Goal: Check status: Check status

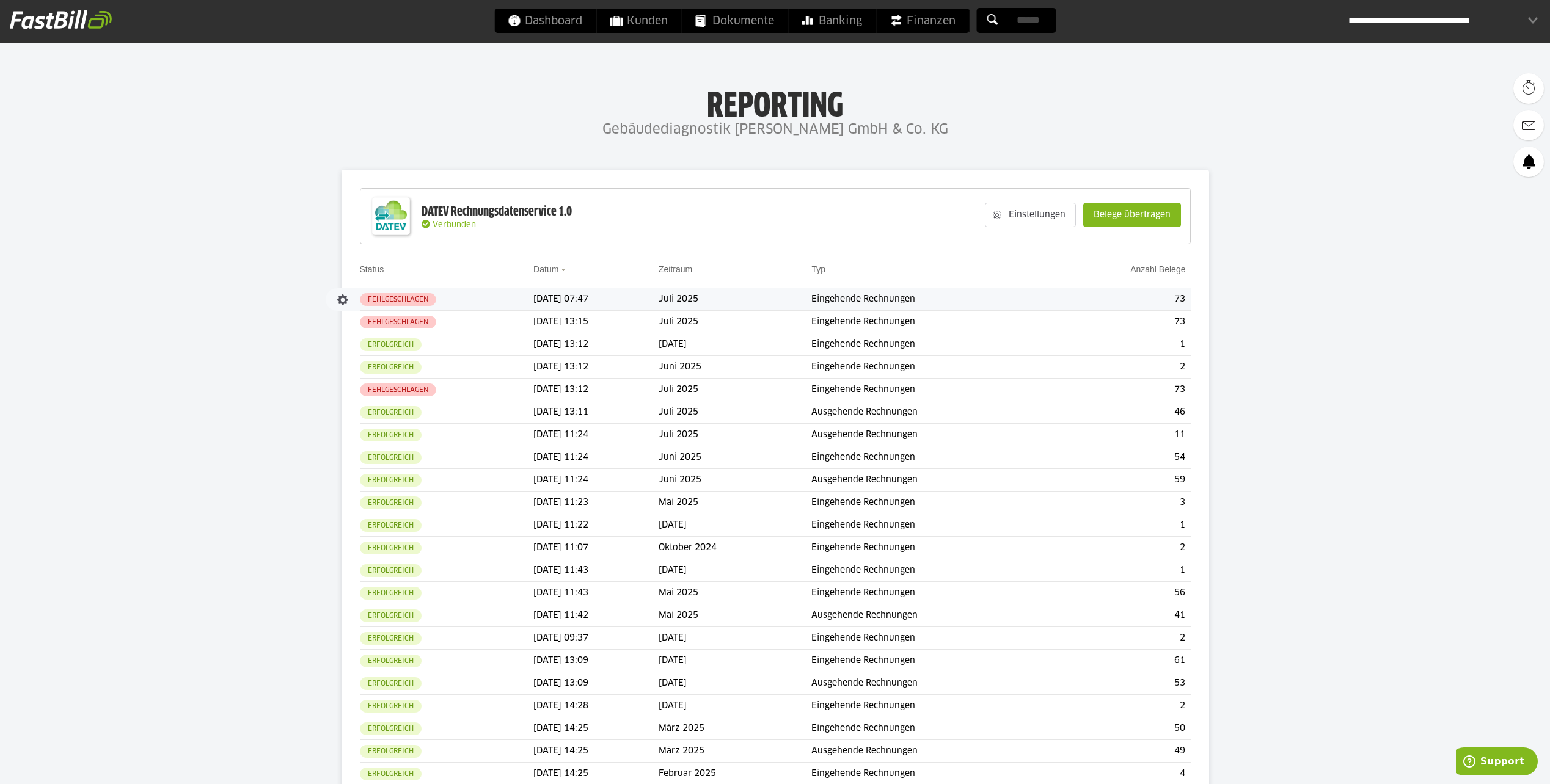
click at [624, 295] on td "[DATE] 07:47" at bounding box center [595, 300] width 125 height 23
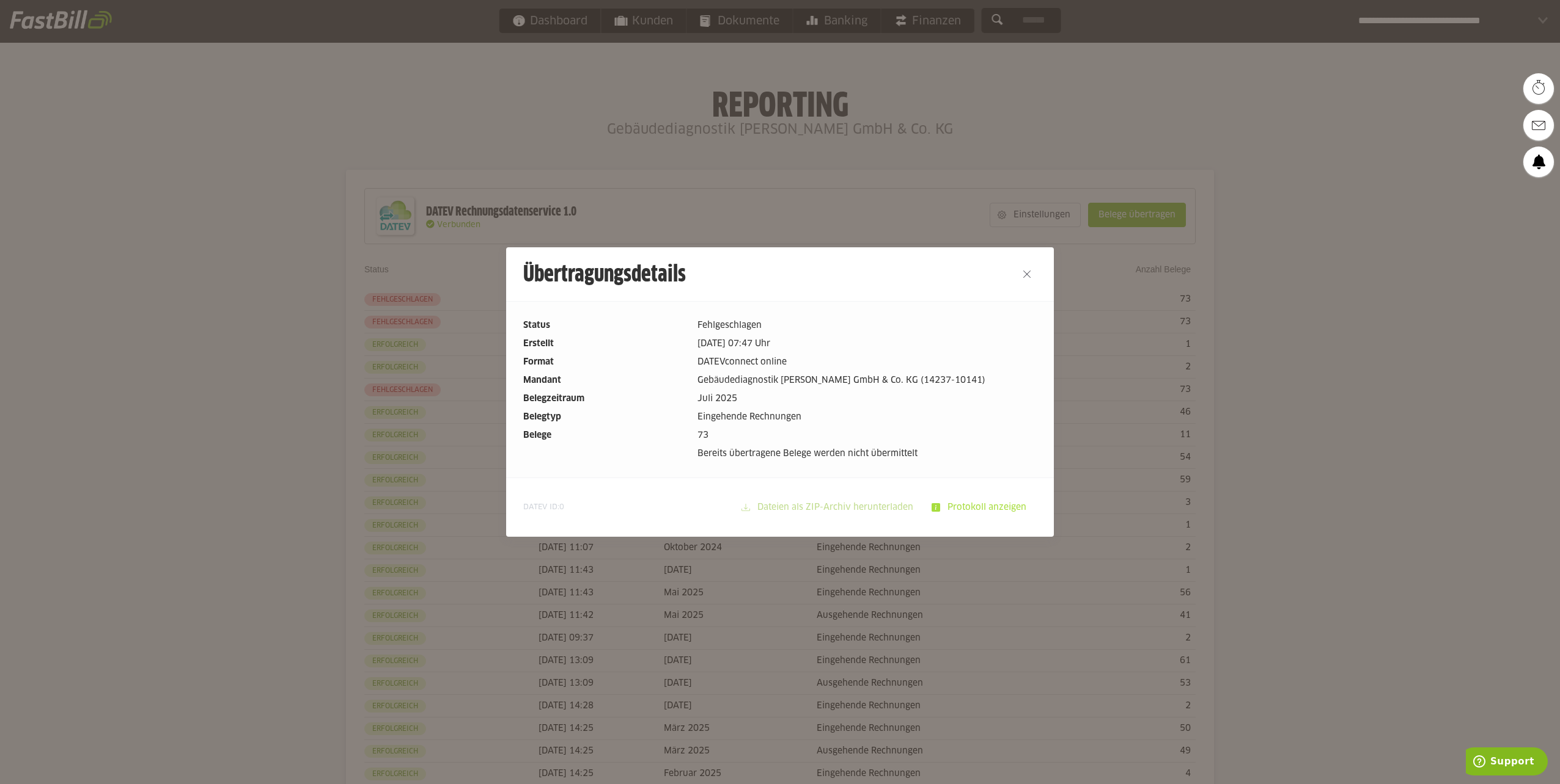
click at [973, 501] on slot "Protokoll anzeigen" at bounding box center [988, 507] width 96 height 23
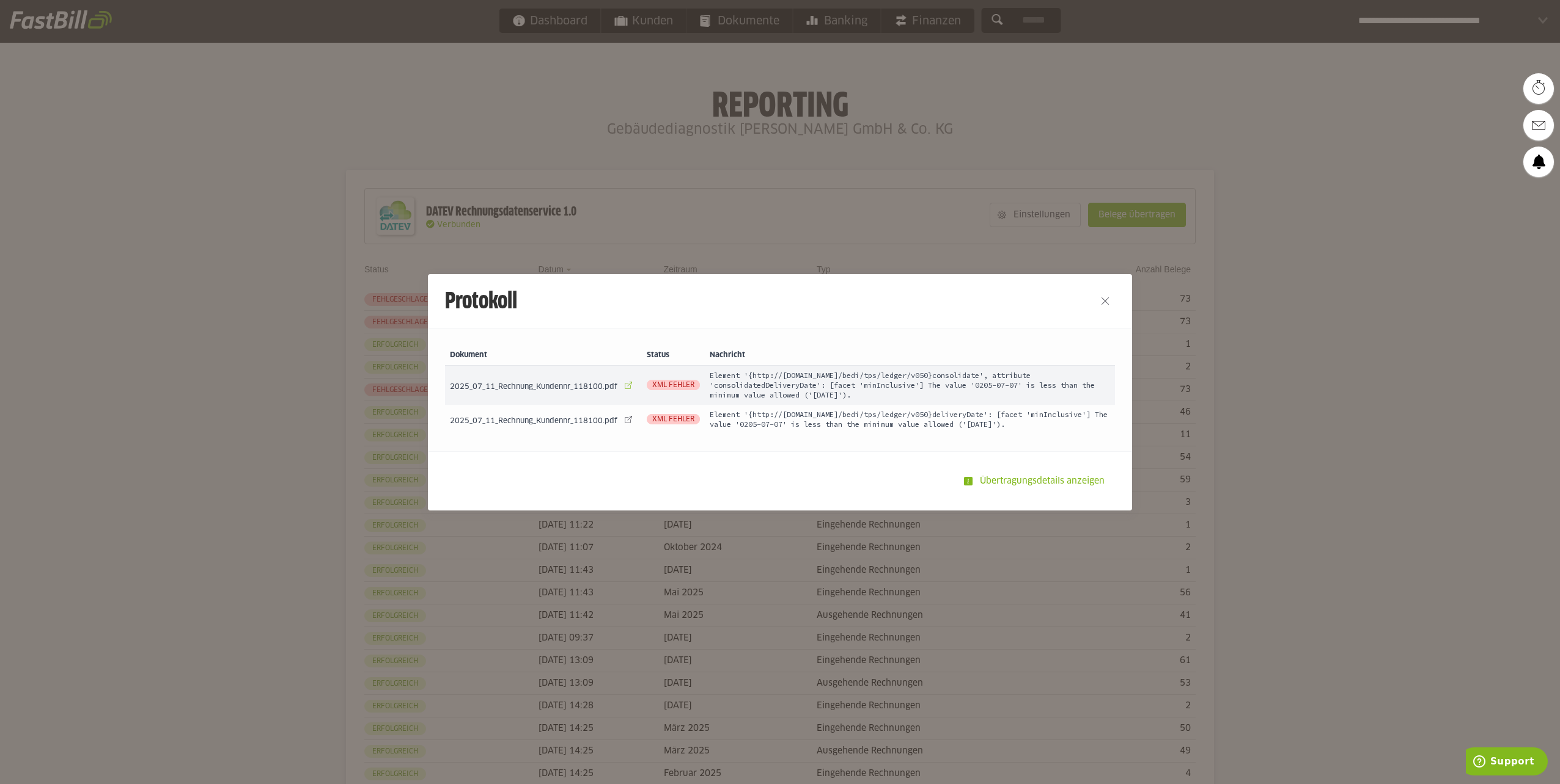
click at [626, 385] on link at bounding box center [628, 385] width 17 height 17
click at [599, 292] on h2 "Protokoll" at bounding box center [753, 301] width 650 height 54
click at [610, 308] on h2 "Protokoll" at bounding box center [753, 301] width 650 height 54
click at [1104, 297] on button "Close" at bounding box center [1105, 301] width 19 height 19
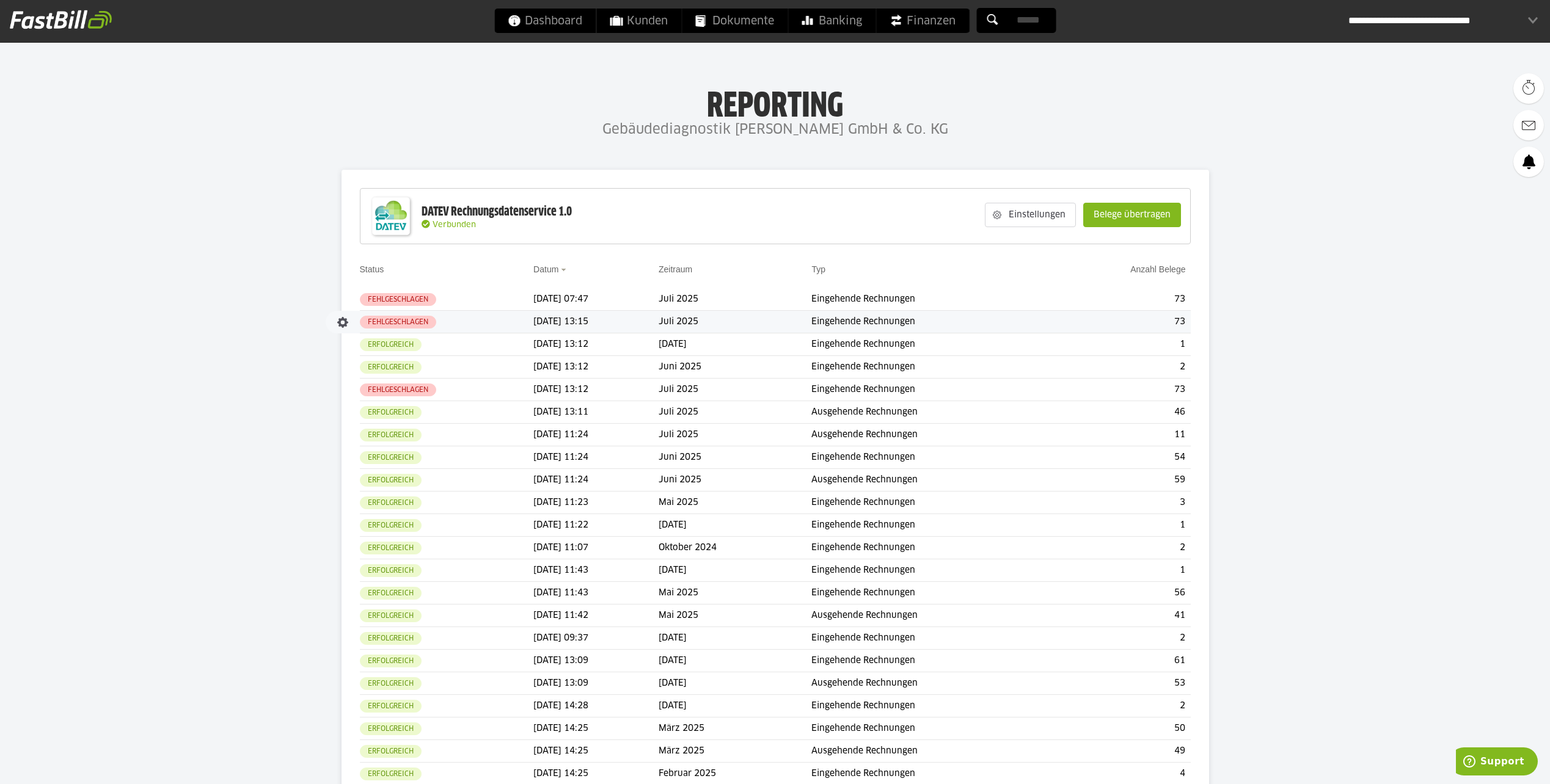
click at [456, 324] on td "Fehlgeschlagen" at bounding box center [447, 322] width 174 height 23
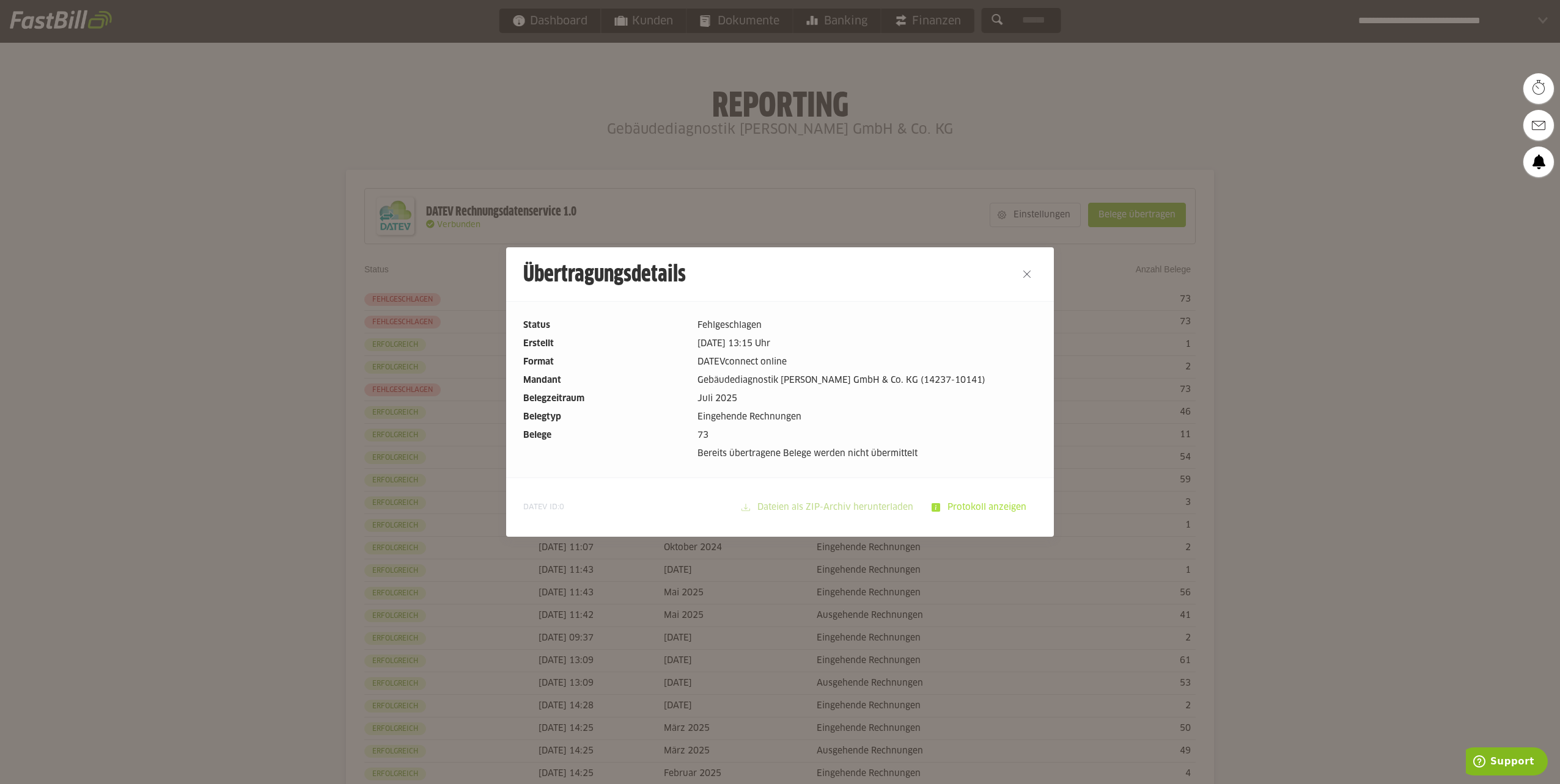
click at [977, 508] on slot "Protokoll anzeigen" at bounding box center [988, 507] width 96 height 23
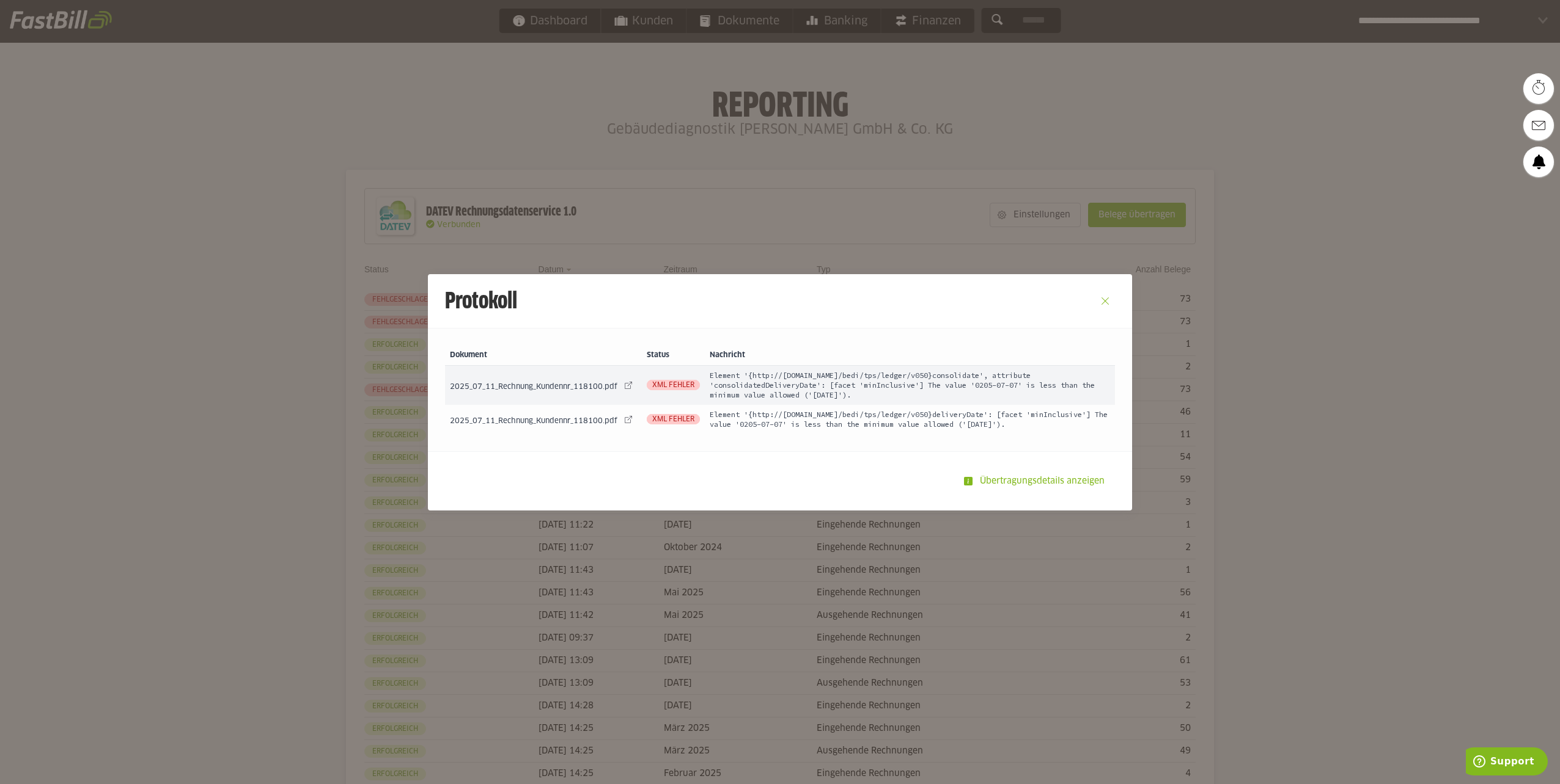
click at [1101, 296] on button "Close" at bounding box center [1105, 301] width 19 height 19
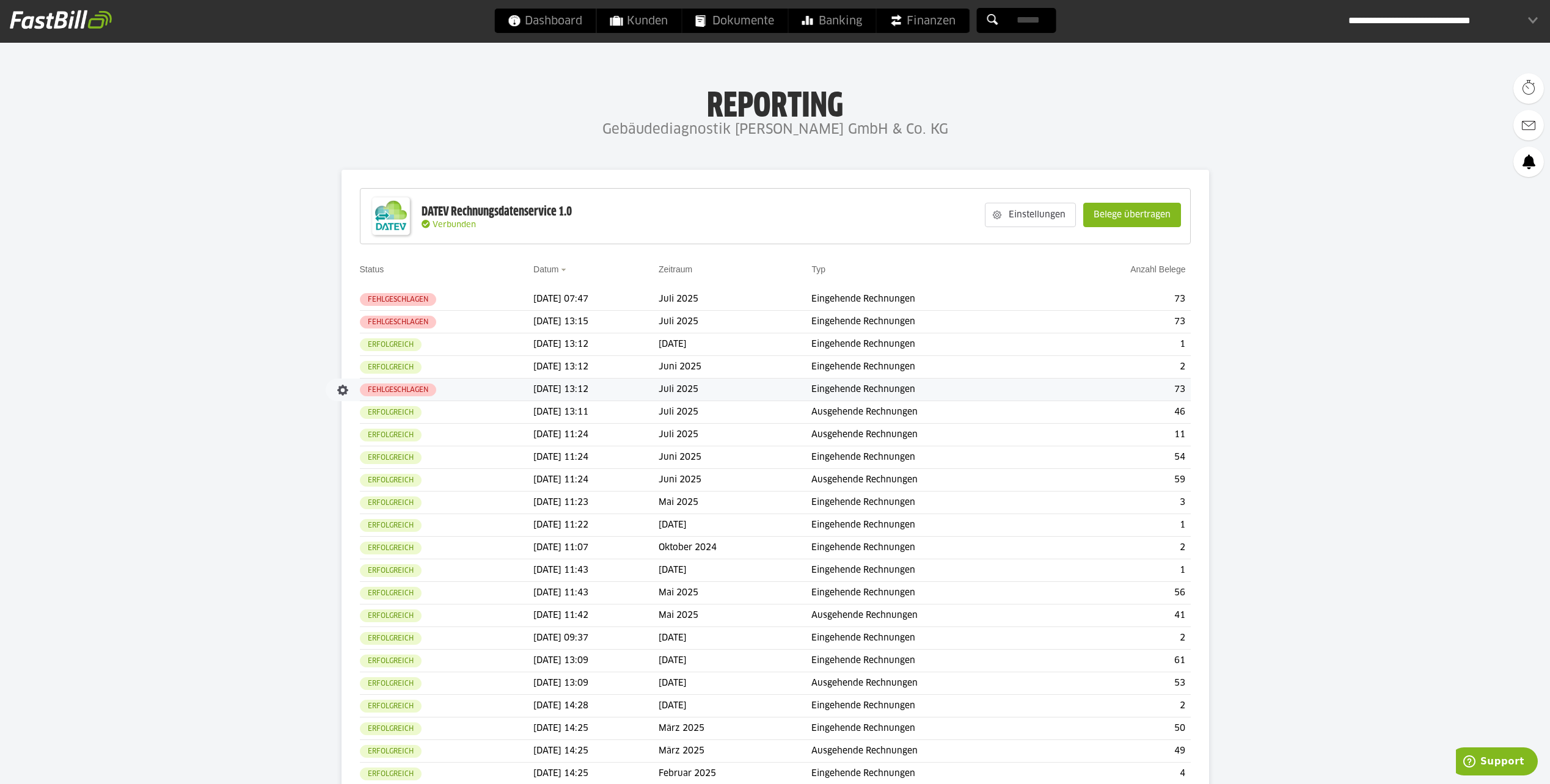
click at [494, 391] on td "Fehlgeschlagen" at bounding box center [447, 390] width 174 height 23
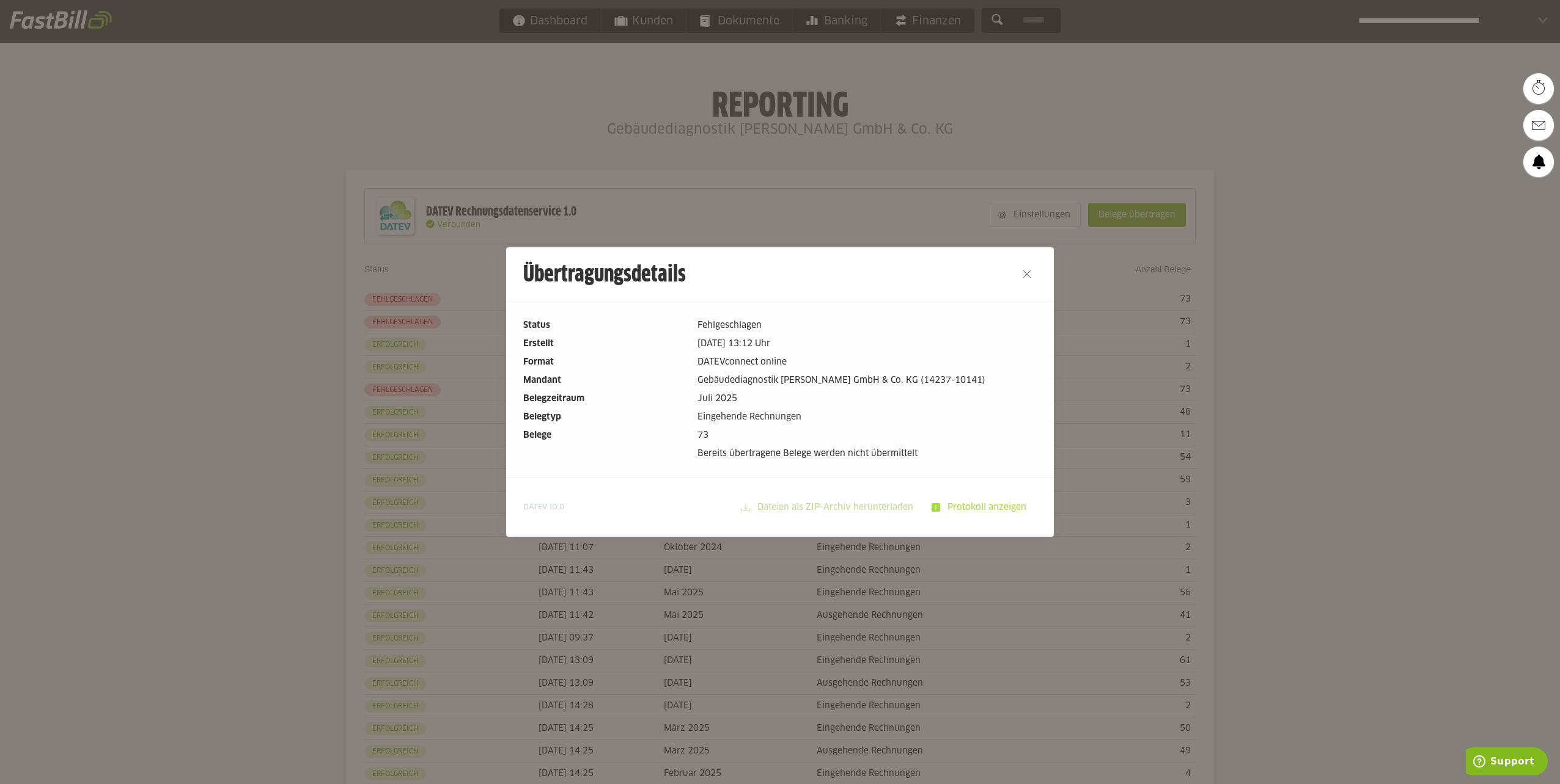
click at [966, 505] on slot "Protokoll anzeigen" at bounding box center [988, 507] width 96 height 23
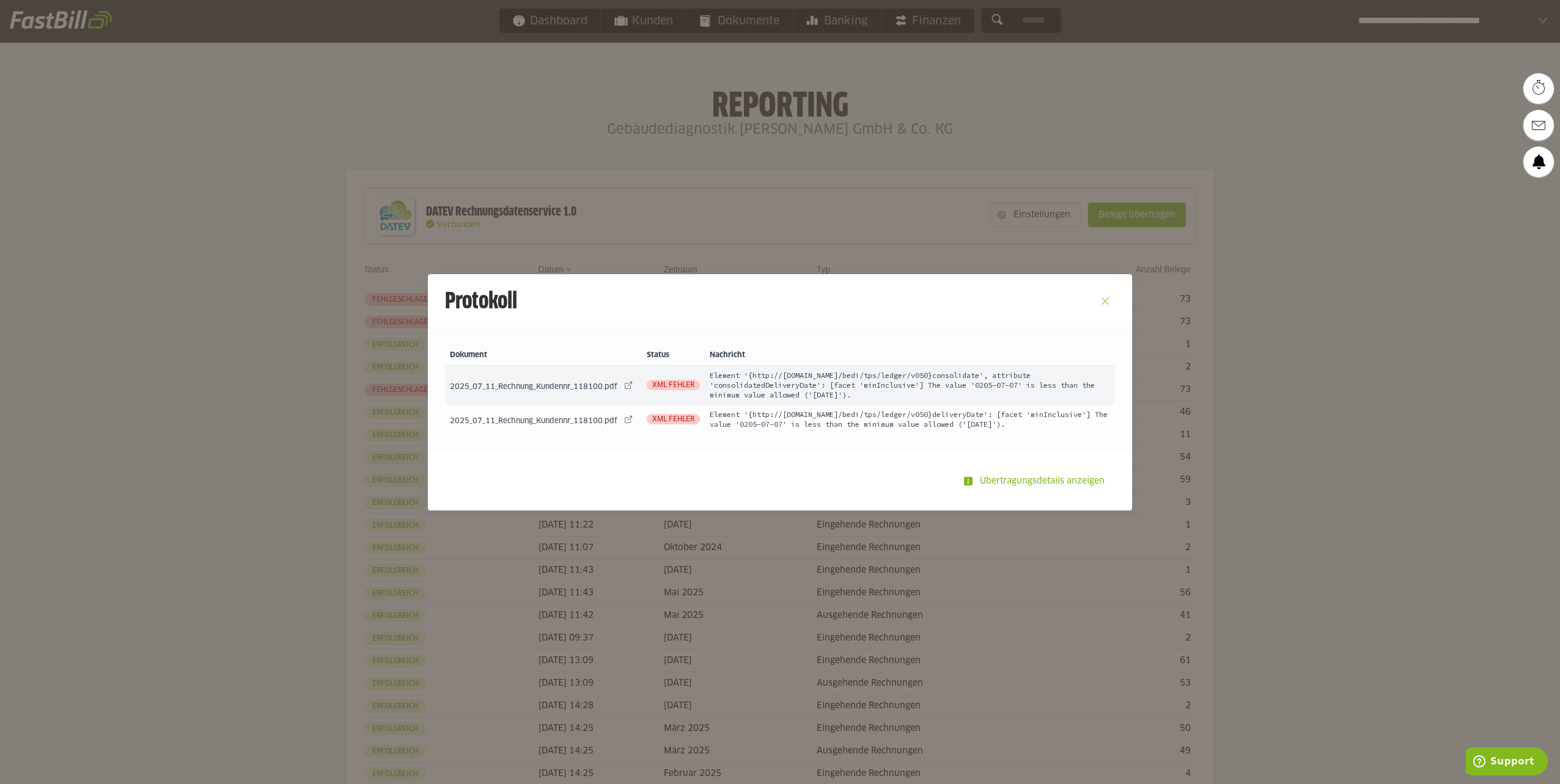
click at [1100, 300] on button "Close" at bounding box center [1105, 301] width 19 height 19
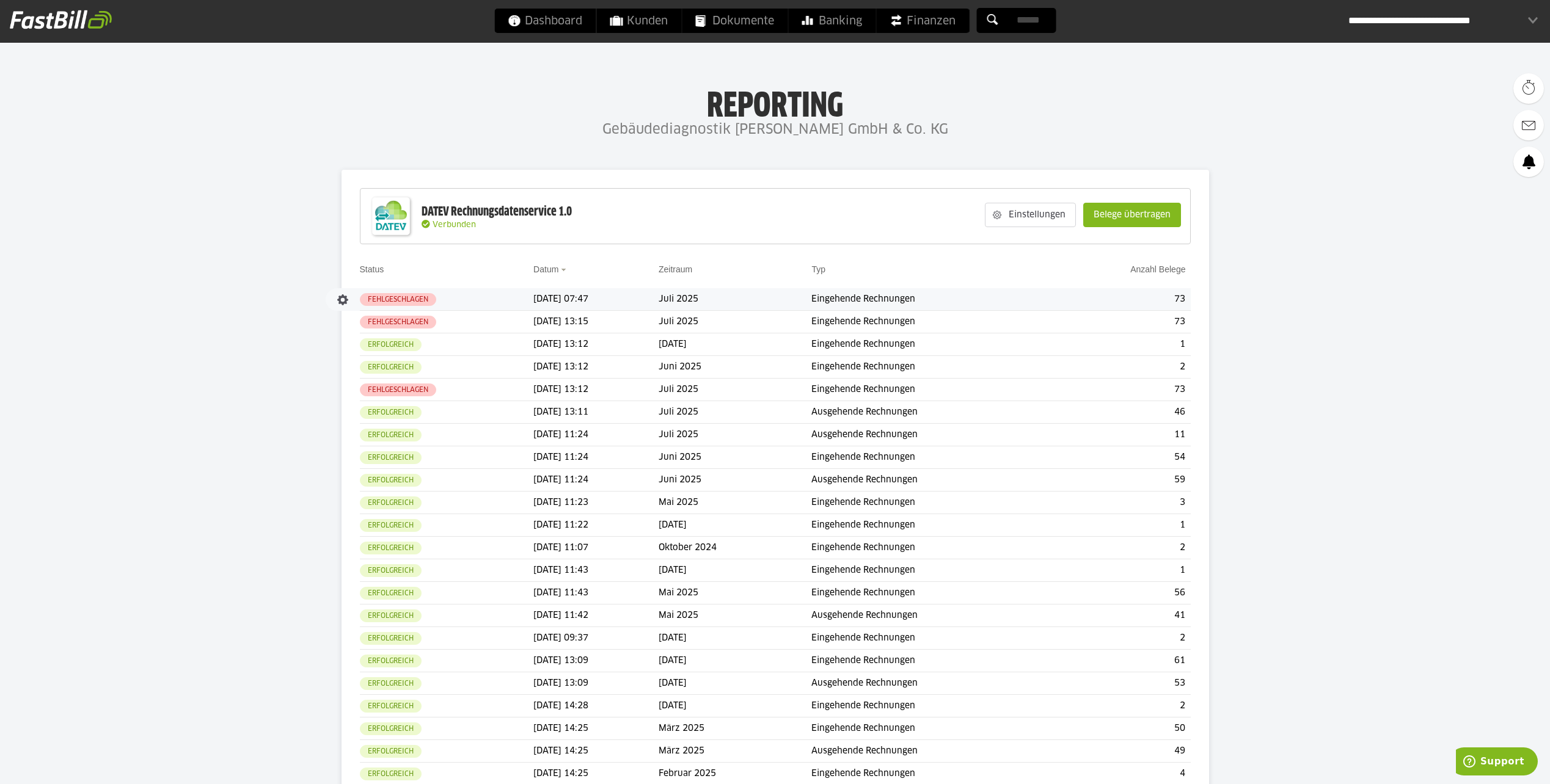
click at [732, 300] on td "Juli 2025" at bounding box center [735, 300] width 153 height 23
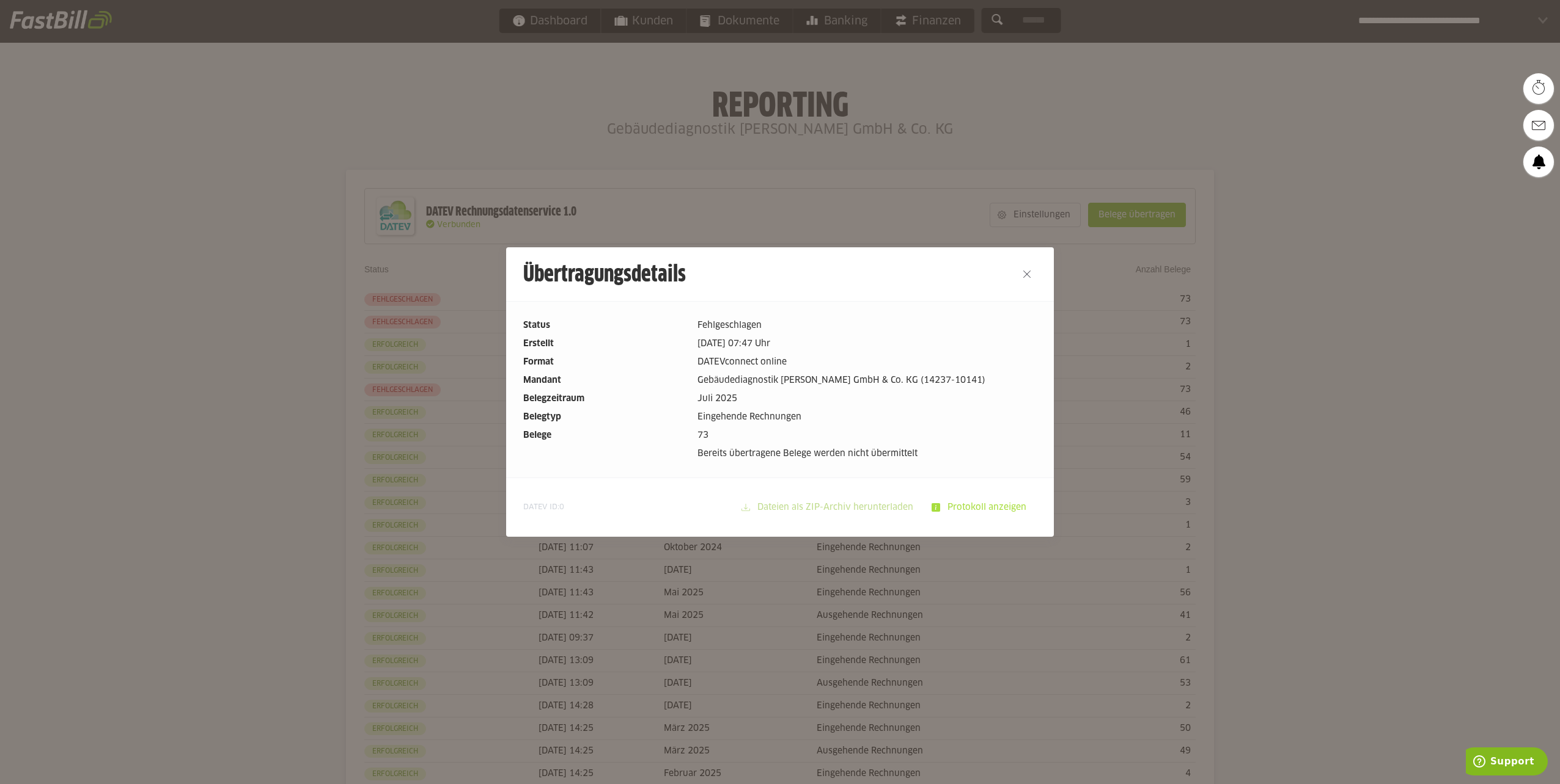
click at [949, 512] on slot "Protokoll anzeigen" at bounding box center [988, 507] width 96 height 23
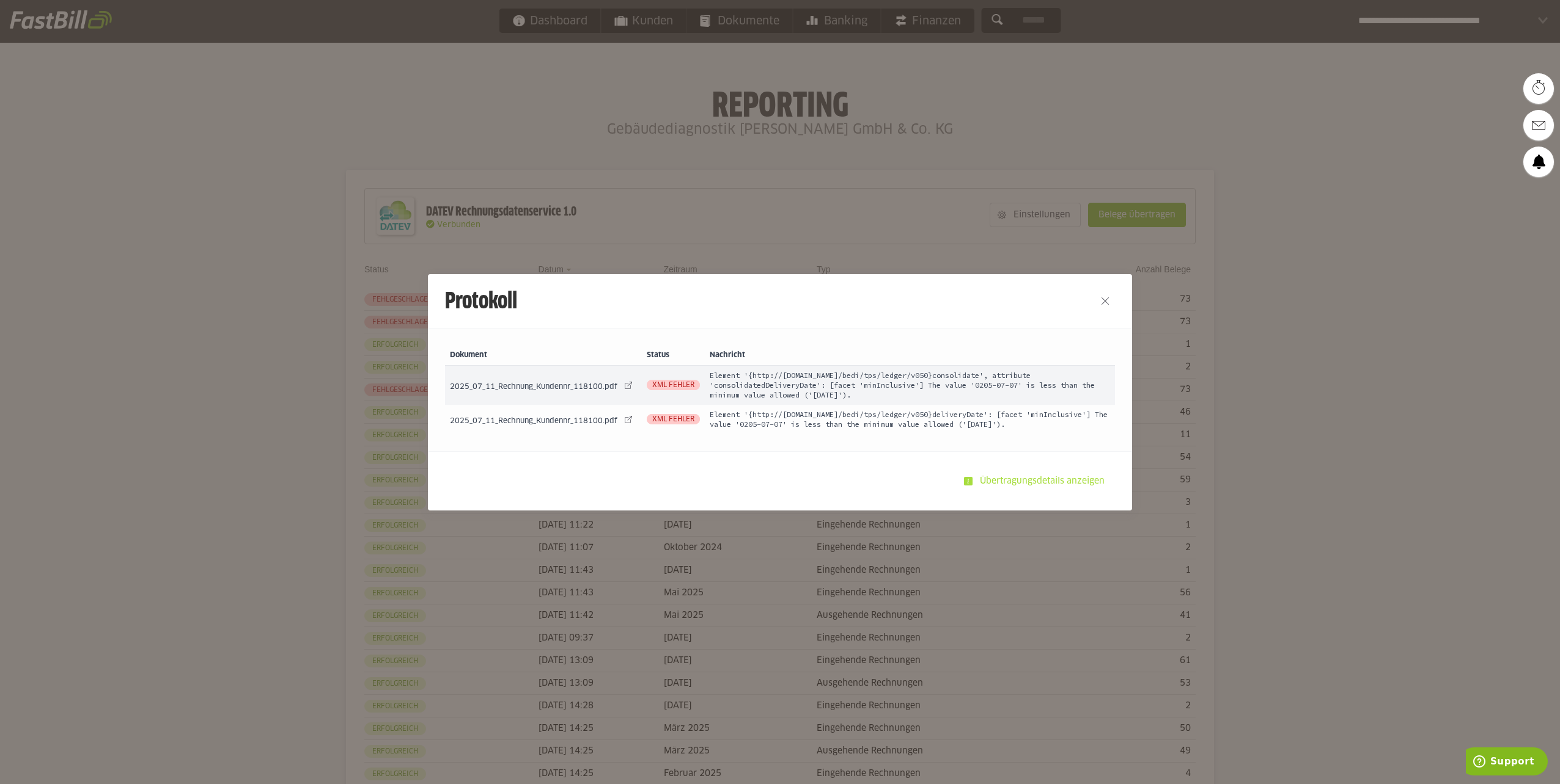
click at [1015, 476] on slot "Übertragungsdetails anzeigen" at bounding box center [1044, 481] width 142 height 23
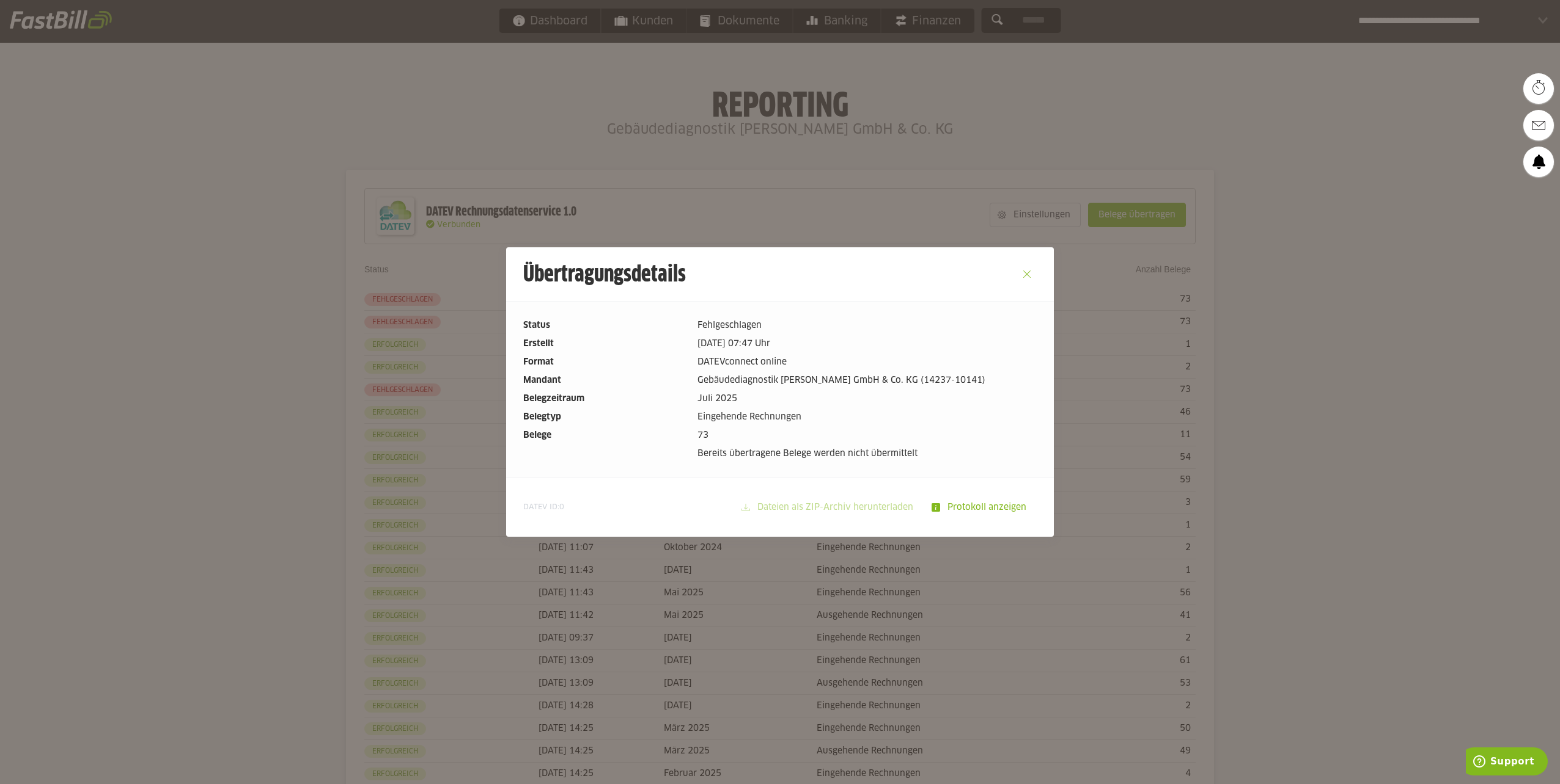
click at [1025, 275] on button "Close" at bounding box center [1027, 275] width 19 height 19
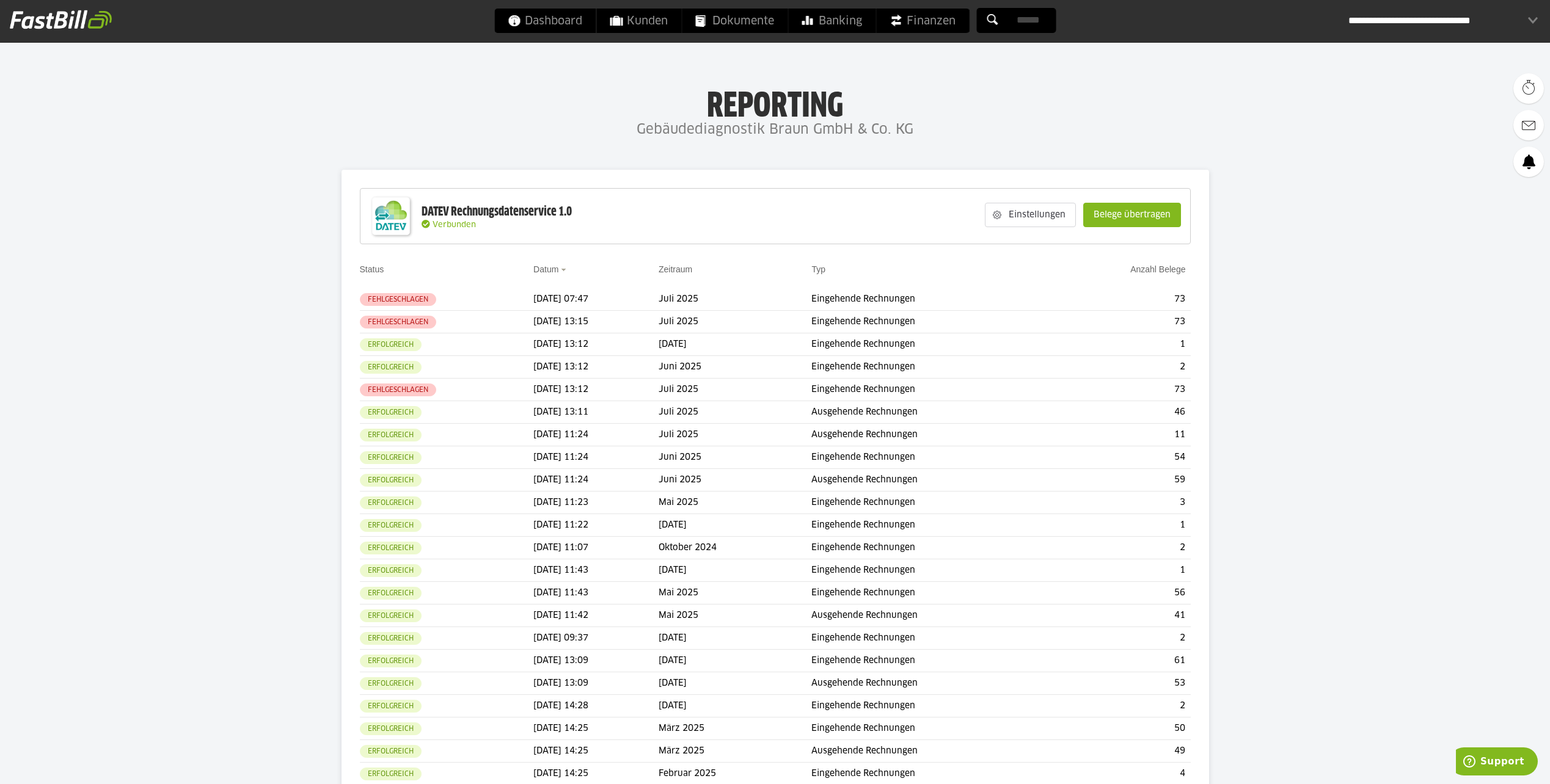
click at [1535, 161] on link at bounding box center [1529, 162] width 31 height 31
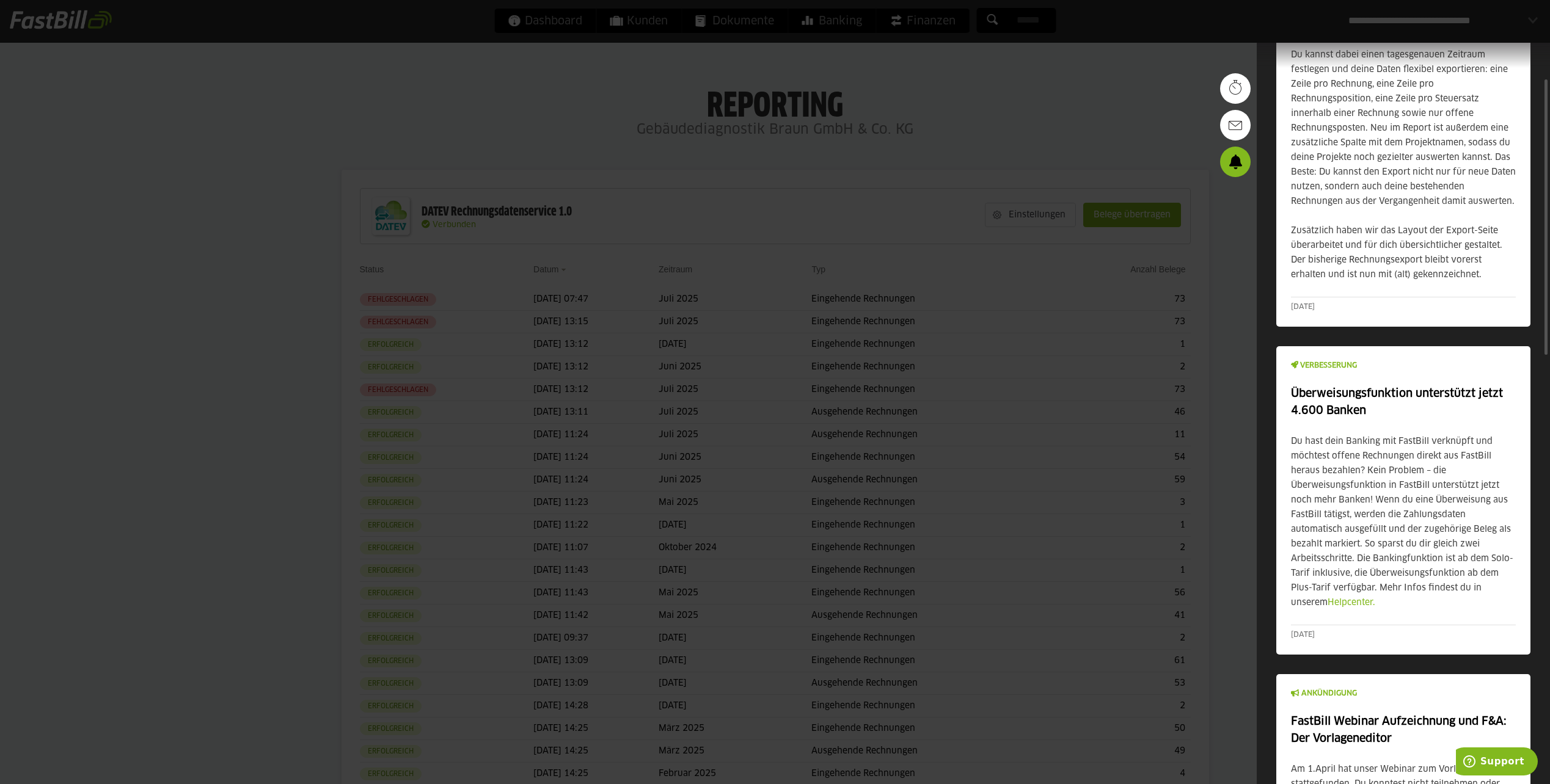
scroll to position [205, 0]
